Goal: Find specific page/section: Find specific page/section

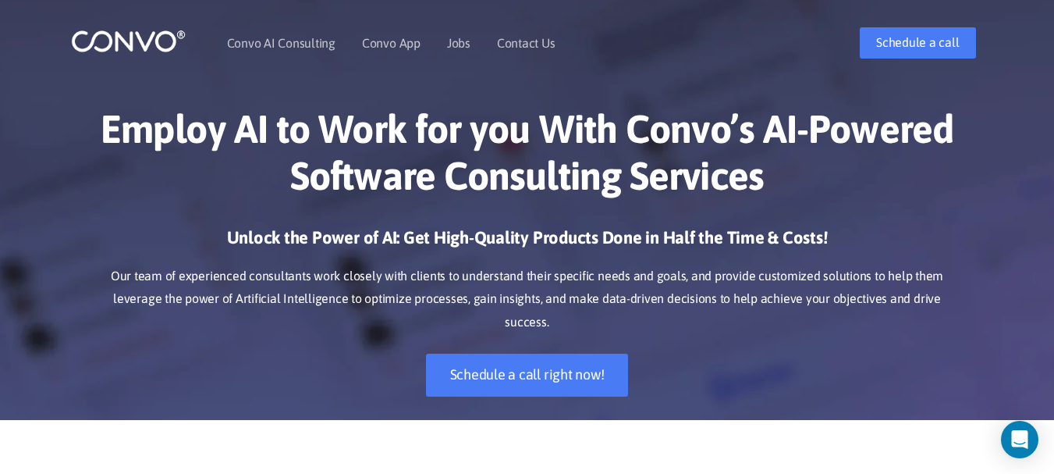
click at [133, 43] on img at bounding box center [128, 41] width 115 height 24
click at [535, 41] on link "Contact Us" at bounding box center [526, 43] width 59 height 12
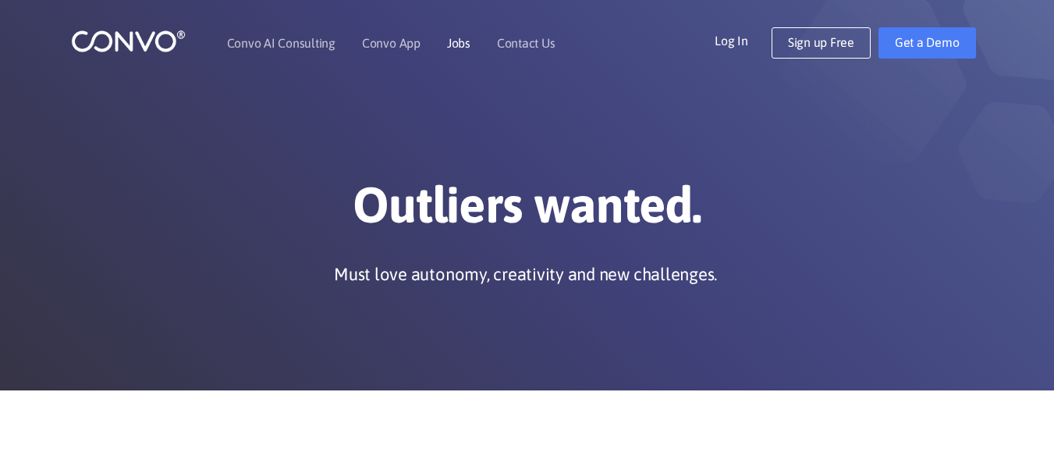
click at [453, 44] on link "Jobs" at bounding box center [458, 43] width 23 height 12
click at [462, 46] on link "Jobs" at bounding box center [458, 43] width 23 height 12
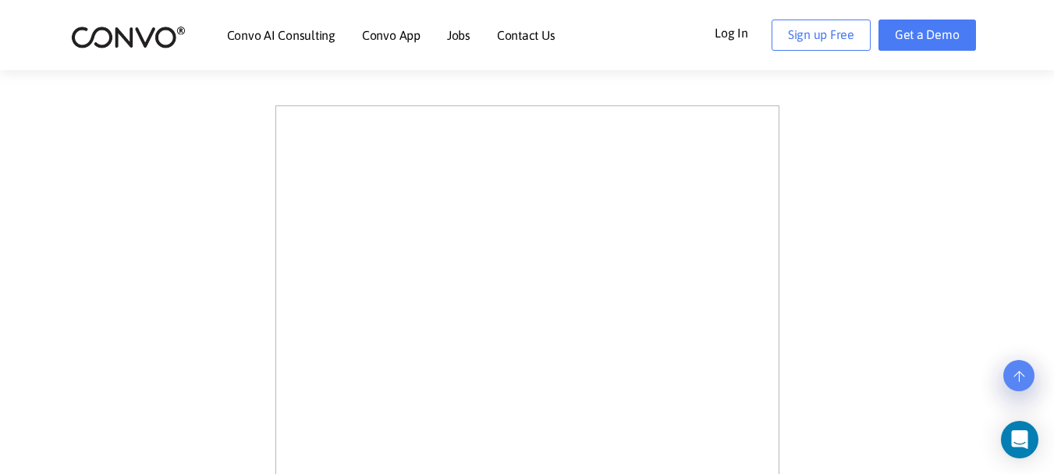
scroll to position [519, 0]
